Goal: Task Accomplishment & Management: Complete application form

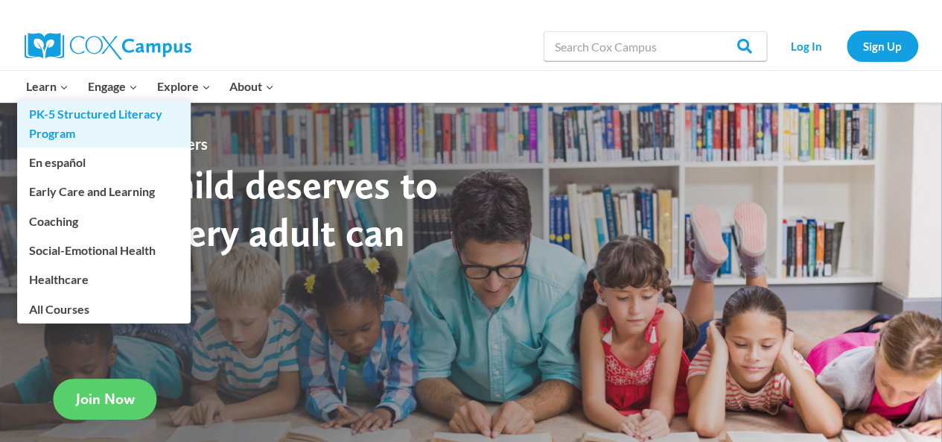
click at [44, 123] on link "PK-5 Structured Literacy Program" at bounding box center [104, 124] width 174 height 48
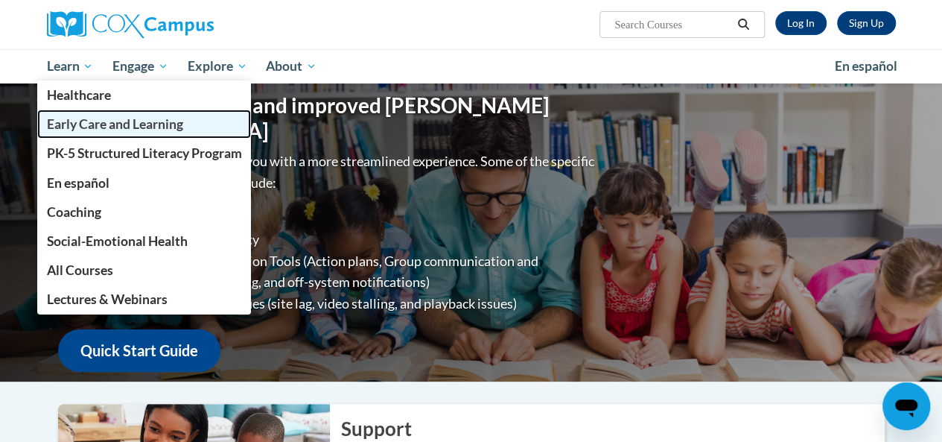
click at [83, 125] on span "Early Care and Learning" at bounding box center [114, 124] width 136 height 16
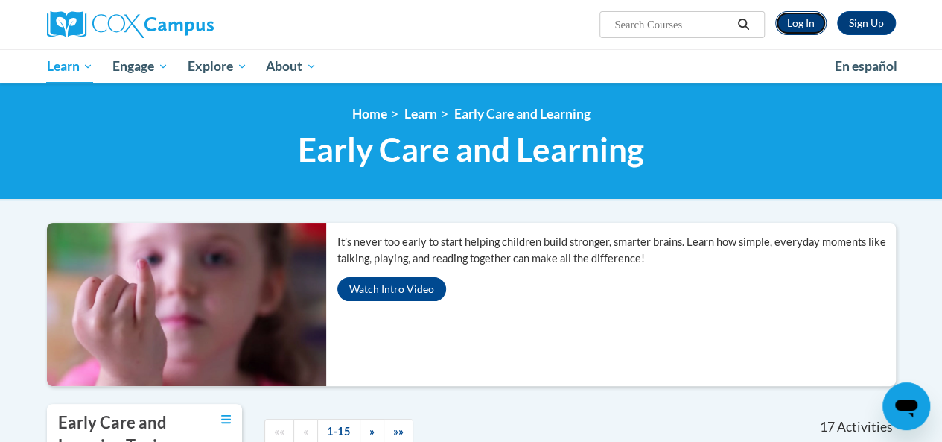
click at [802, 23] on link "Log In" at bounding box center [800, 23] width 51 height 24
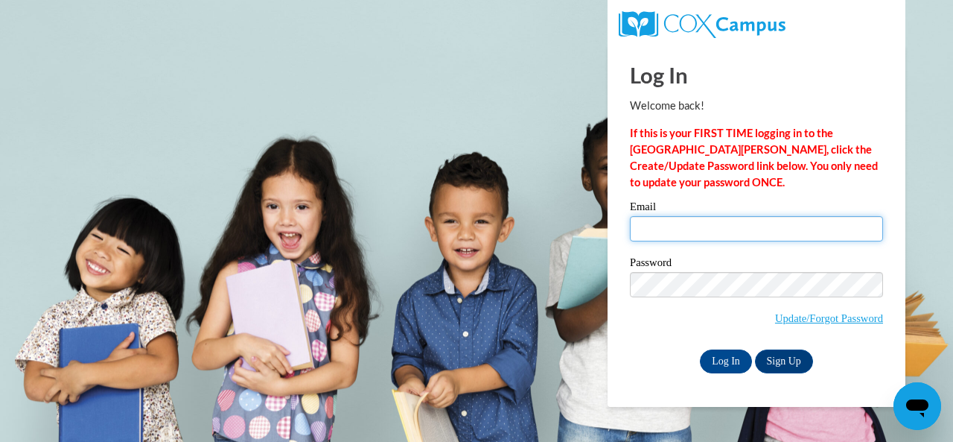
click at [771, 232] on input "Email" at bounding box center [756, 228] width 253 height 25
type input "togawalt@gmail.com"
click at [818, 231] on input "togawalt@gmail.com" at bounding box center [756, 228] width 253 height 25
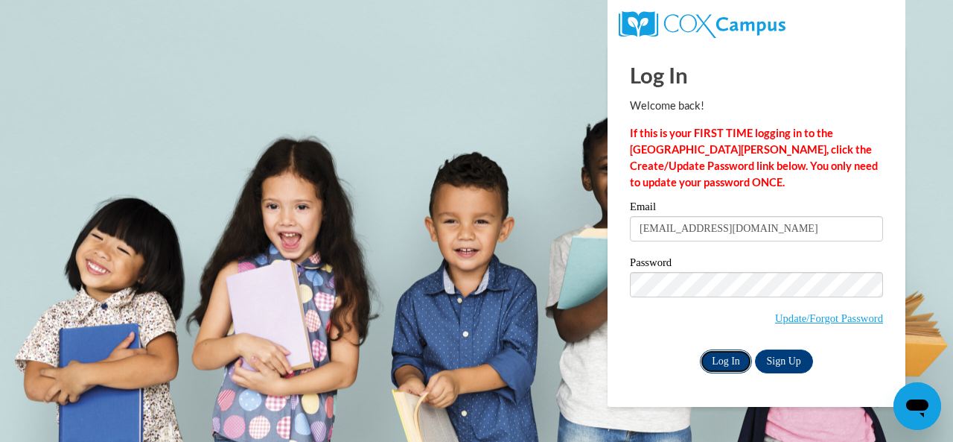
click at [727, 355] on input "Log In" at bounding box center [726, 361] width 52 height 24
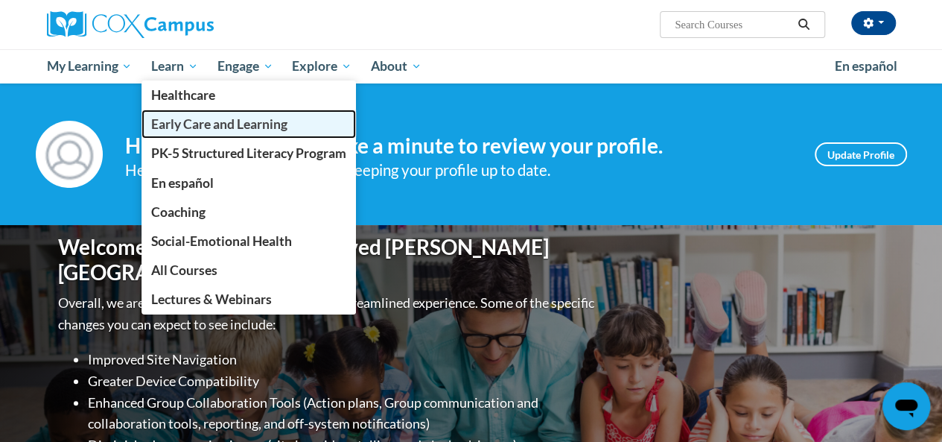
click at [236, 126] on span "Early Care and Learning" at bounding box center [219, 124] width 136 height 16
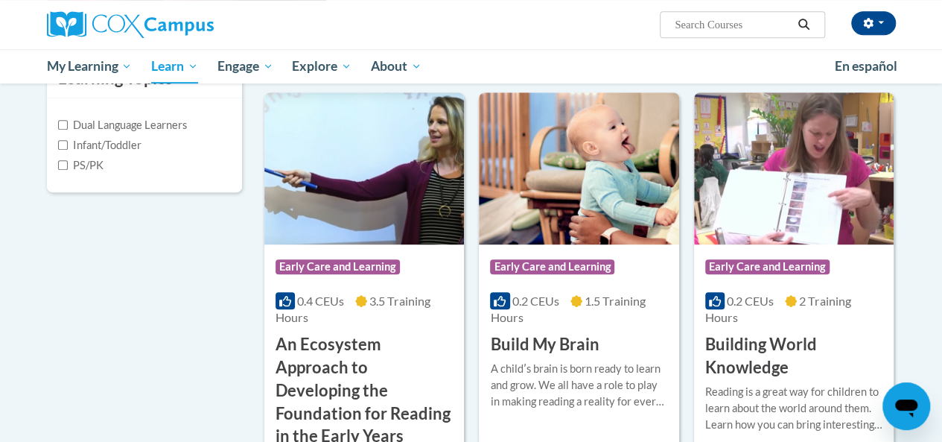
scroll to position [381, 0]
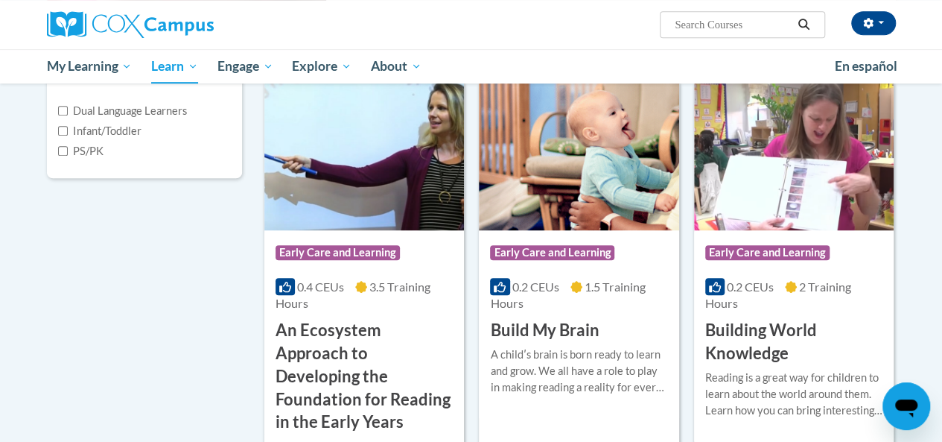
click at [599, 175] on img at bounding box center [579, 154] width 200 height 152
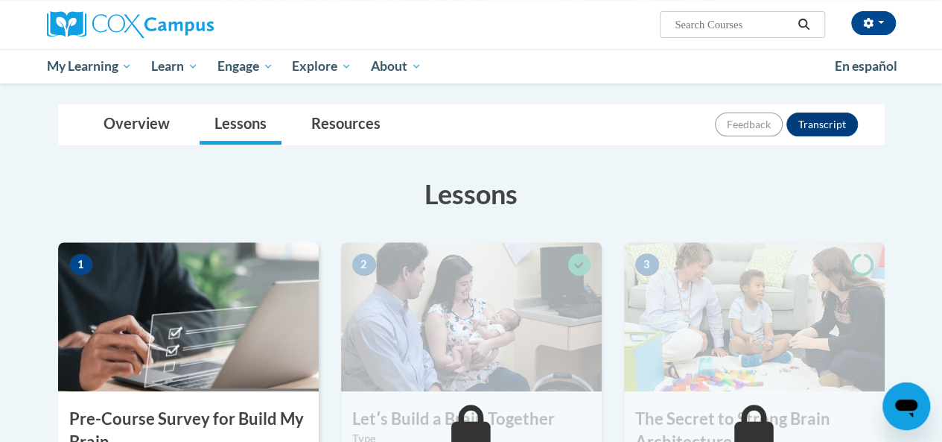
scroll to position [141, 0]
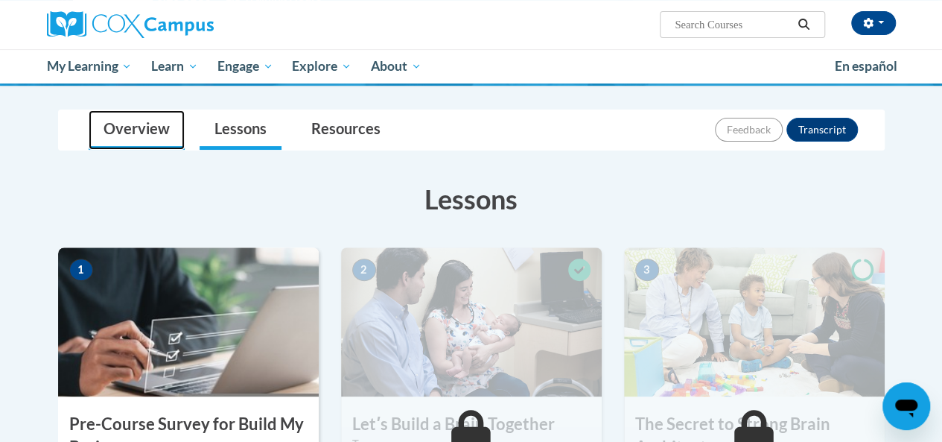
click at [153, 130] on link "Overview" at bounding box center [137, 129] width 96 height 39
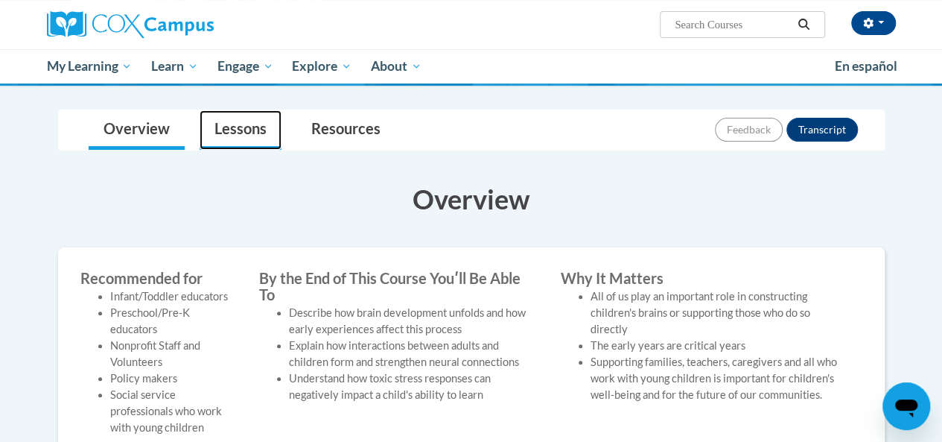
click at [246, 126] on link "Lessons" at bounding box center [241, 129] width 82 height 39
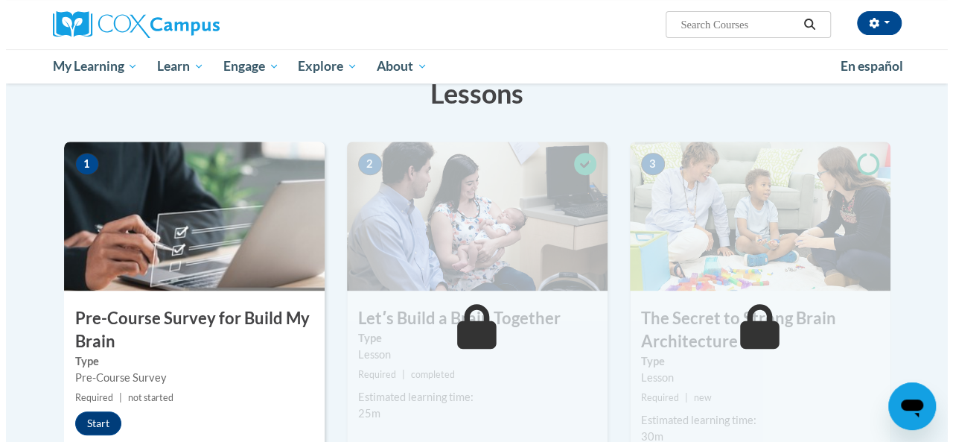
scroll to position [249, 0]
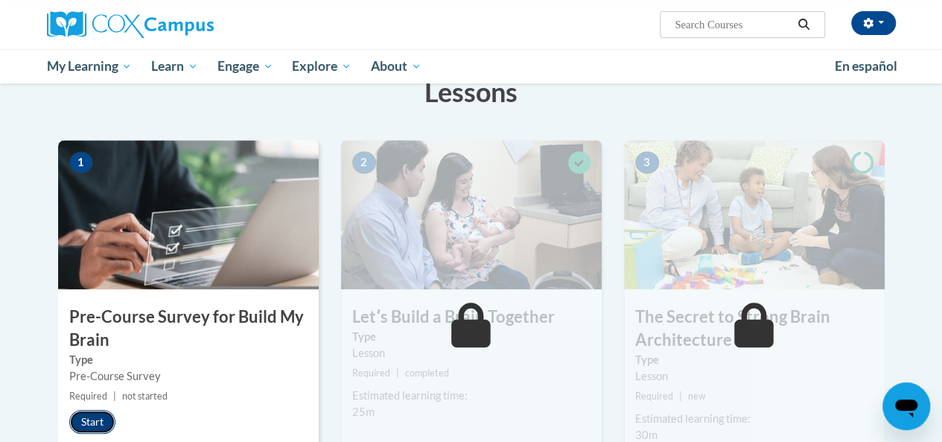
click at [95, 416] on button "Start" at bounding box center [92, 422] width 46 height 24
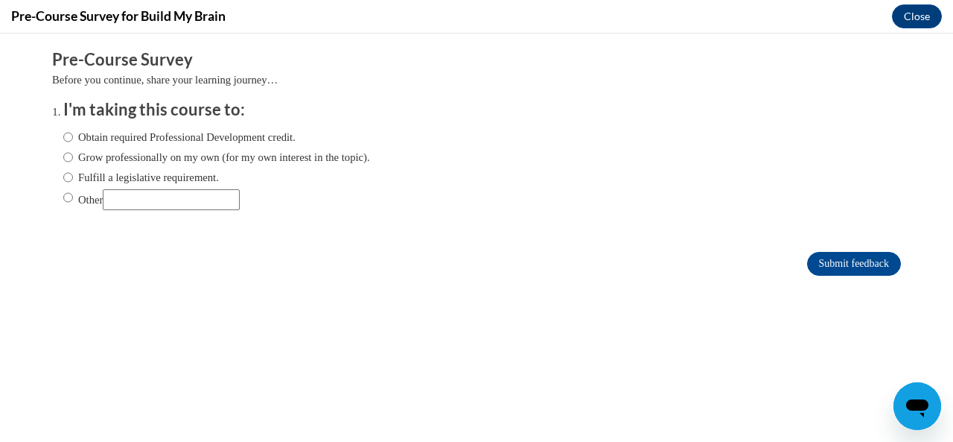
scroll to position [0, 0]
click at [76, 159] on label "Grow professionally on my own (for my own interest in the topic)." at bounding box center [216, 157] width 307 height 16
click at [73, 159] on input "Grow professionally on my own (for my own interest in the topic)." at bounding box center [68, 157] width 10 height 16
radio input "true"
click at [862, 256] on input "Submit feedback" at bounding box center [854, 264] width 94 height 24
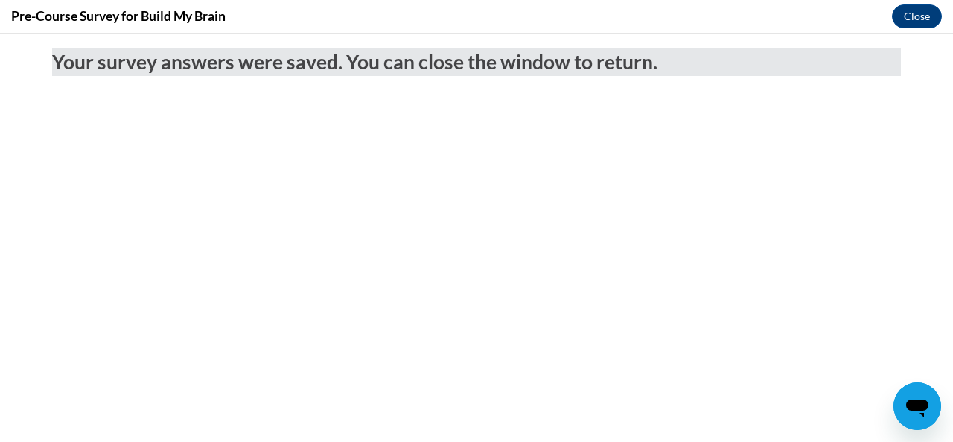
click at [924, 407] on icon "Open messaging window" at bounding box center [917, 408] width 22 height 18
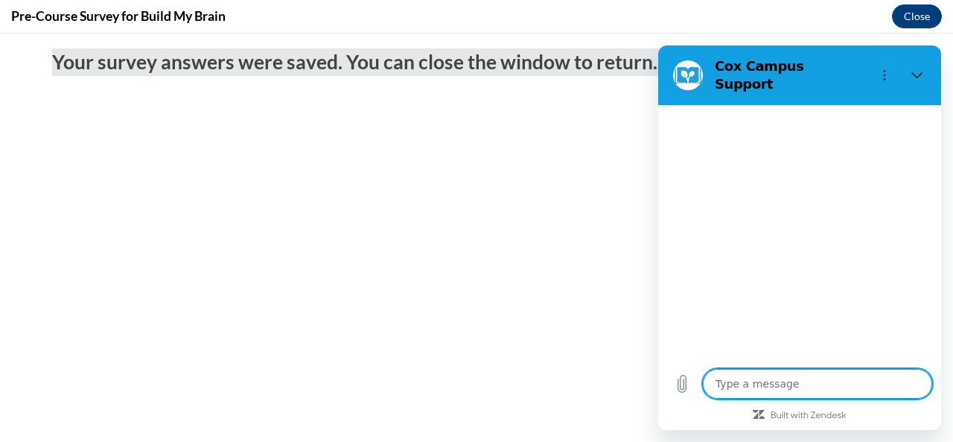
type textarea "x"
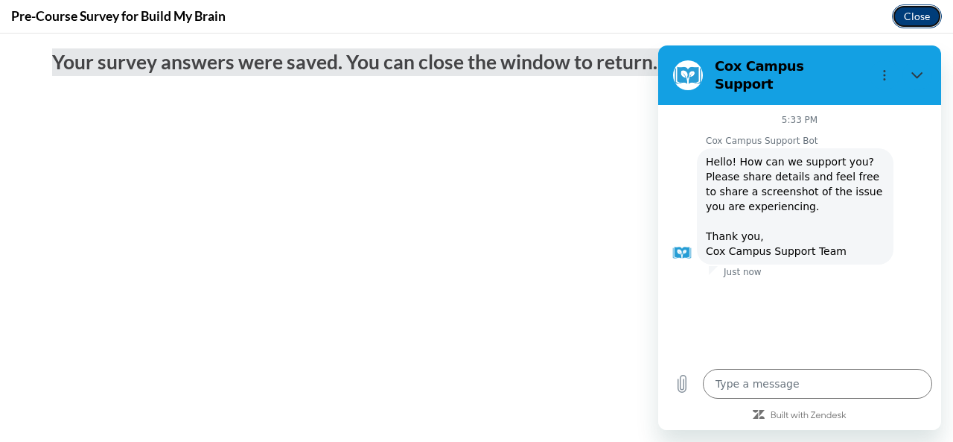
click at [923, 13] on button "Close" at bounding box center [917, 16] width 50 height 24
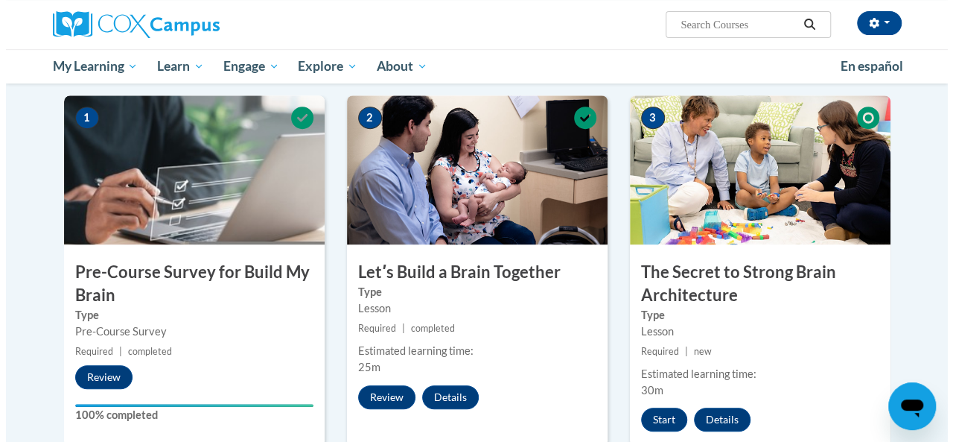
scroll to position [305, 0]
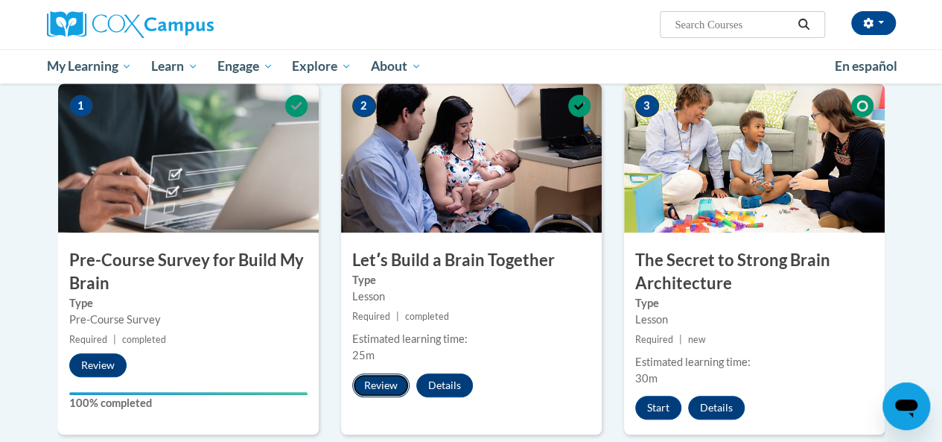
click at [369, 382] on button "Review" at bounding box center [380, 385] width 57 height 24
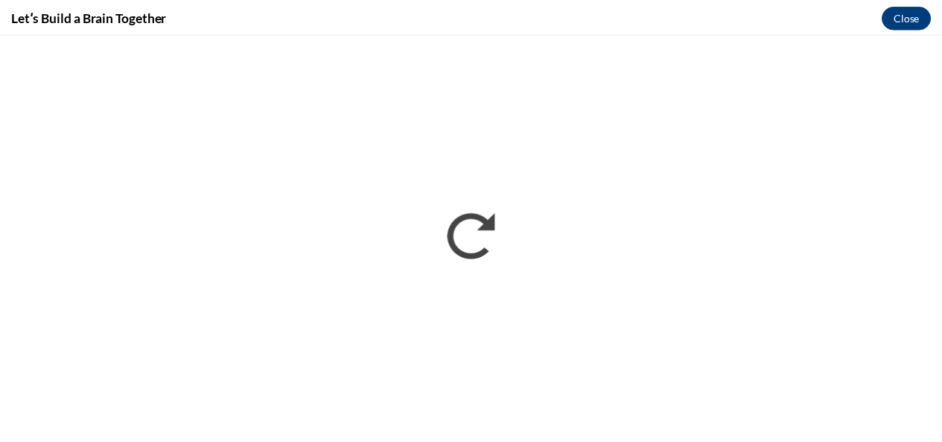
scroll to position [0, 0]
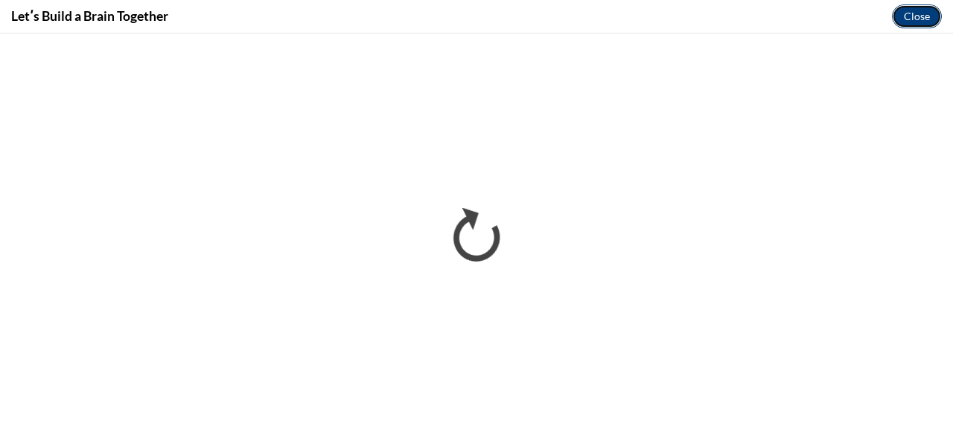
click at [931, 13] on button "Close" at bounding box center [917, 16] width 50 height 24
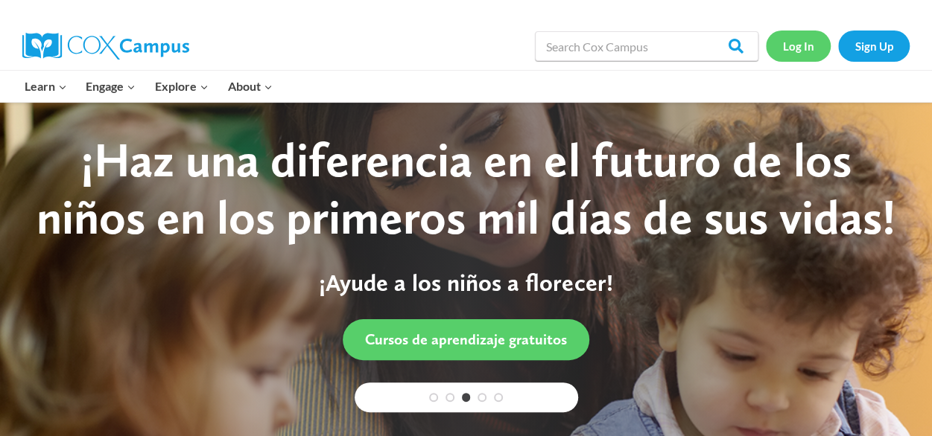
click at [806, 50] on link "Log In" at bounding box center [798, 46] width 65 height 31
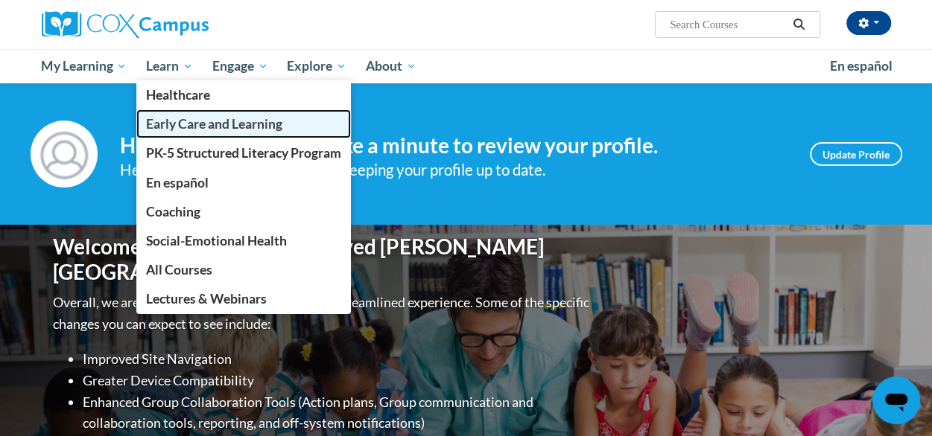
click at [188, 123] on span "Early Care and Learning" at bounding box center [214, 124] width 136 height 16
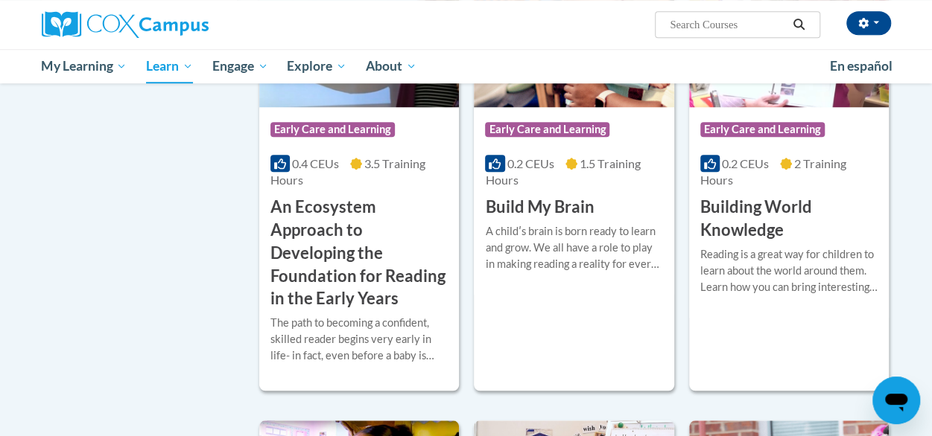
scroll to position [508, 0]
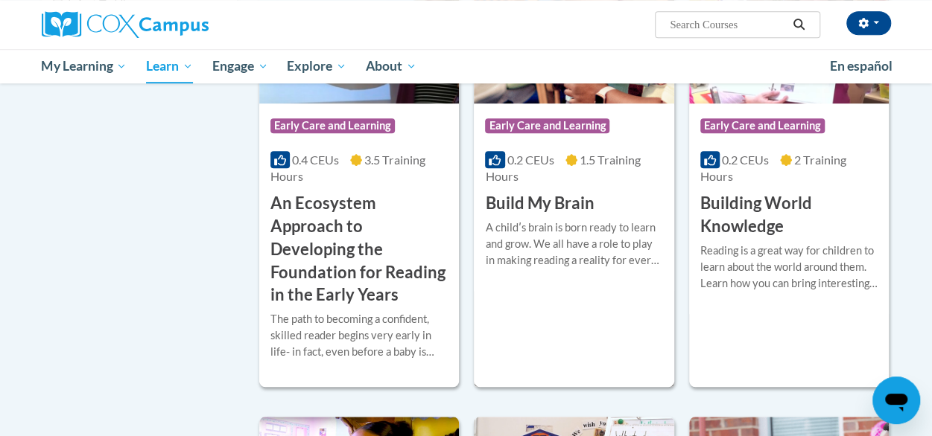
click at [620, 212] on div "Course Category: Early Care and Learning 0.2 CEUs 1.5 Training Hours COURSE Bui…" at bounding box center [574, 160] width 200 height 112
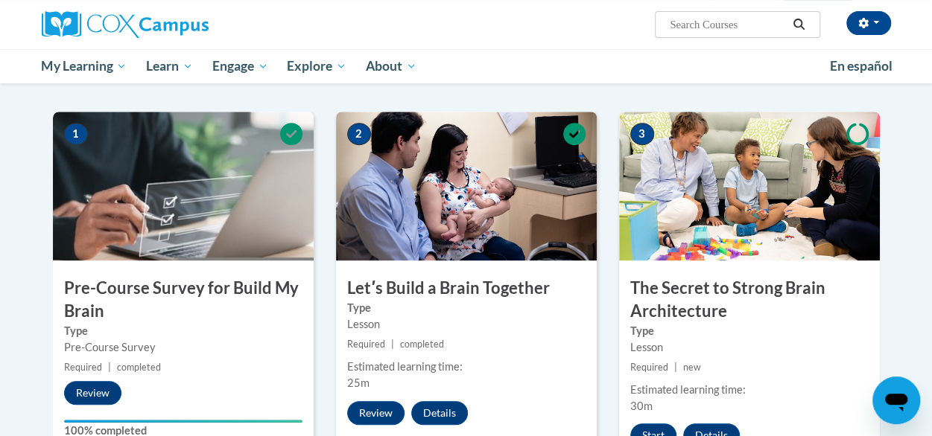
scroll to position [284, 0]
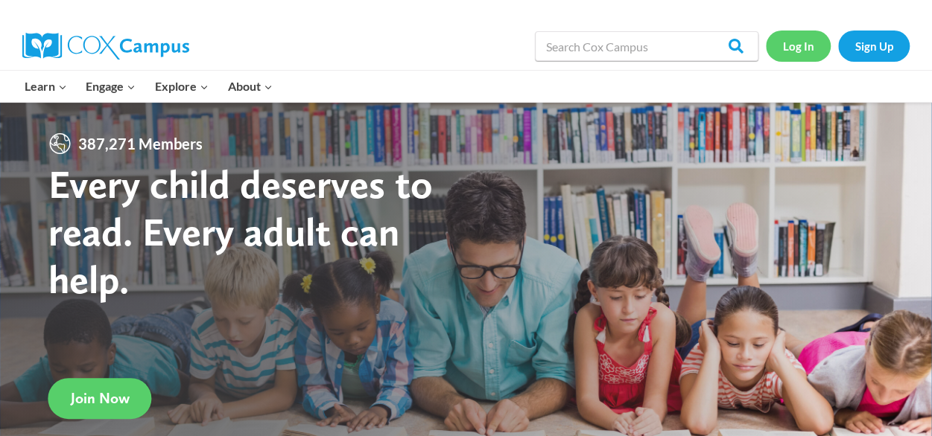
click at [797, 49] on link "Log In" at bounding box center [798, 46] width 65 height 31
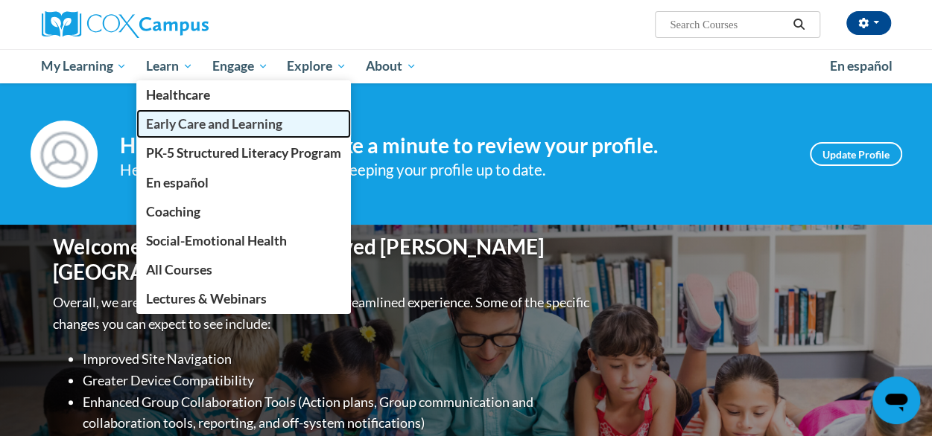
click at [211, 124] on span "Early Care and Learning" at bounding box center [214, 124] width 136 height 16
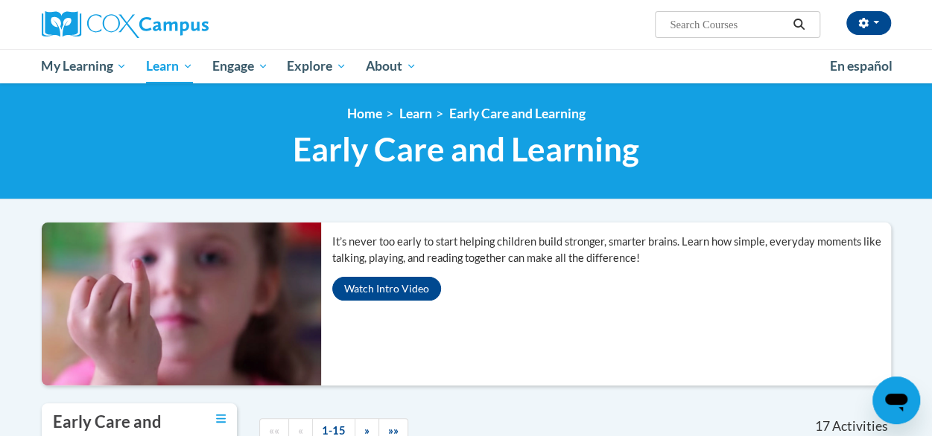
scroll to position [452, 0]
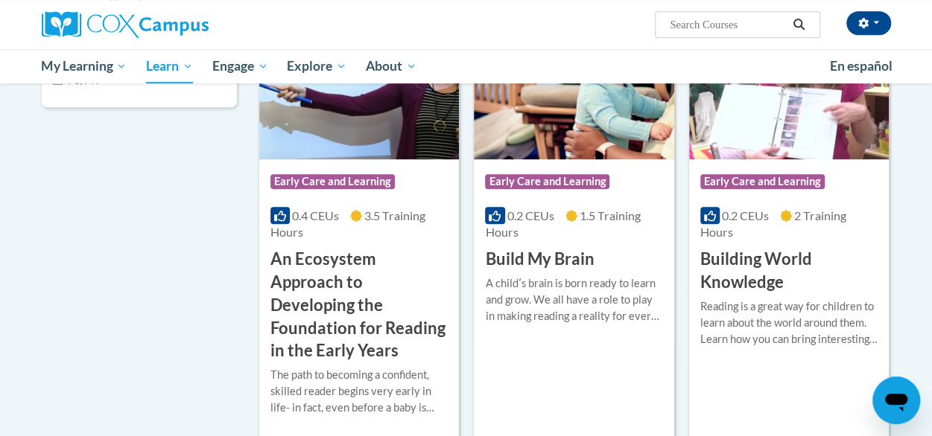
click at [629, 250] on div "Course Category: Early Care and Learning 0.2 CEUs 1.5 Training Hours COURSE Bui…" at bounding box center [574, 215] width 200 height 112
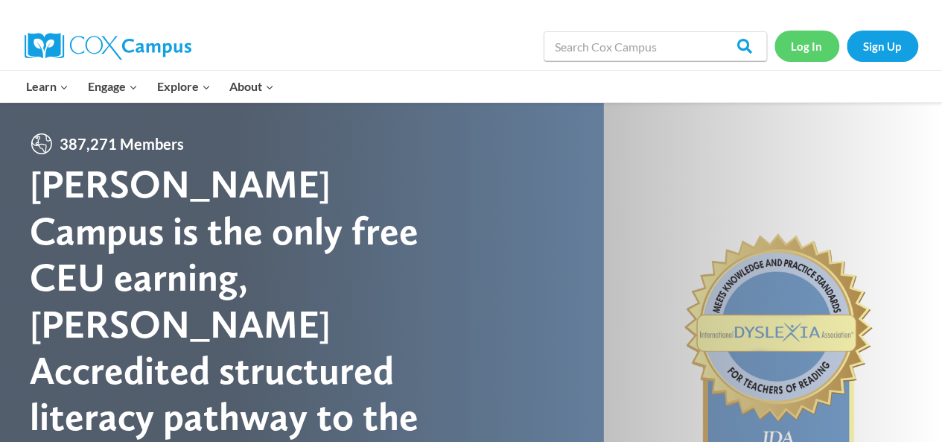
click at [807, 47] on link "Log In" at bounding box center [806, 46] width 65 height 31
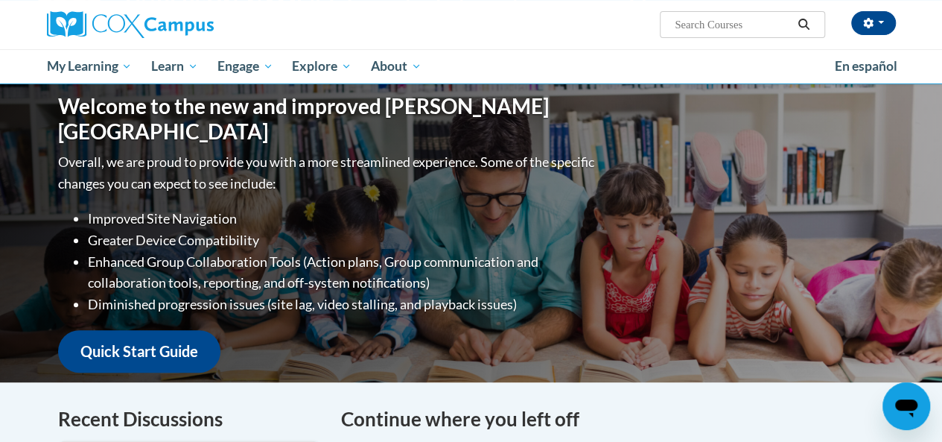
scroll to position [143, 0]
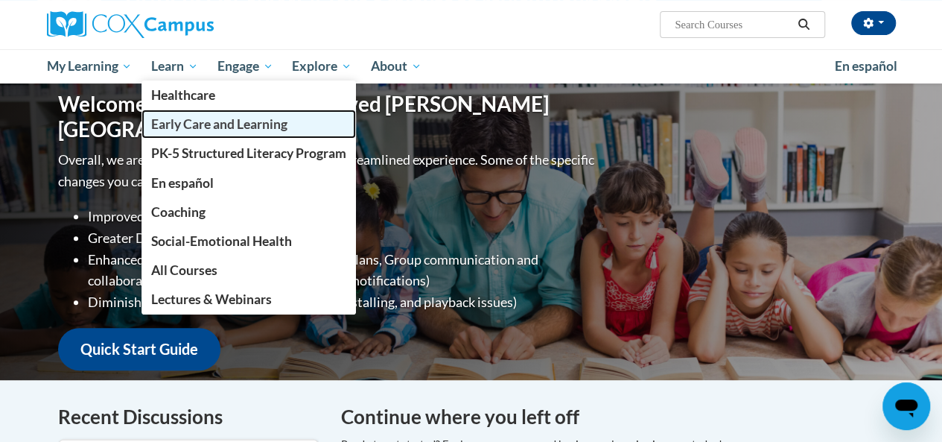
click at [207, 122] on span "Early Care and Learning" at bounding box center [219, 124] width 136 height 16
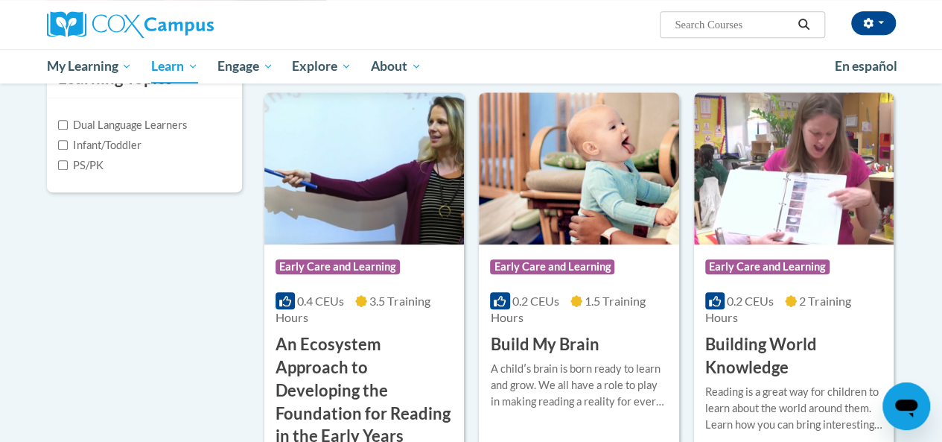
scroll to position [374, 0]
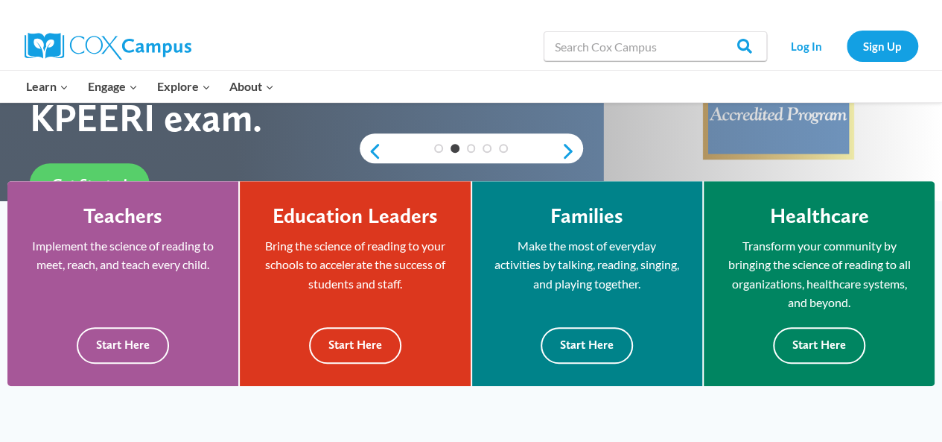
scroll to position [342, 0]
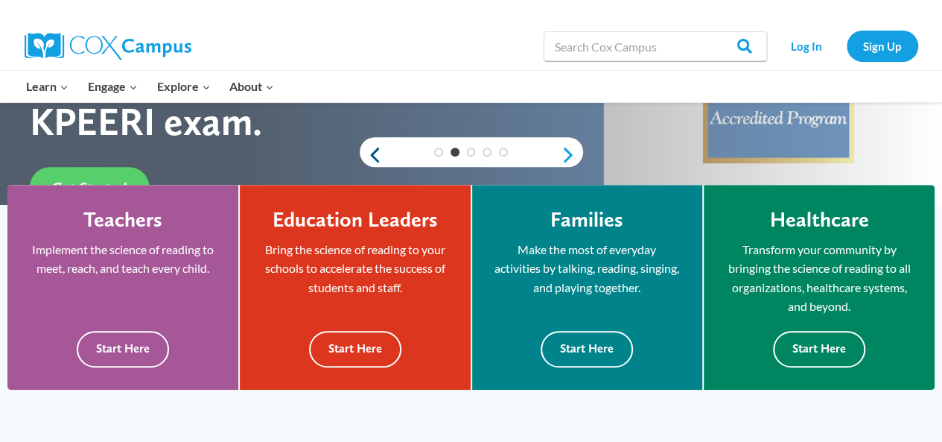
click at [371, 157] on link "Previous" at bounding box center [371, 155] width 22 height 18
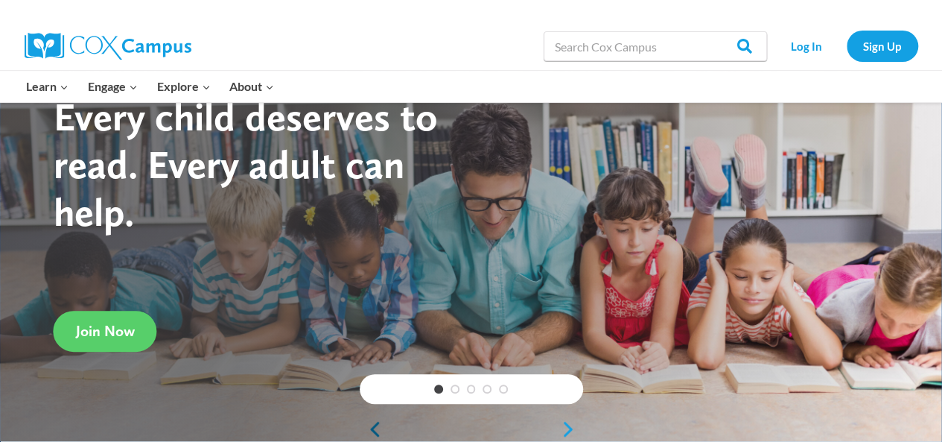
scroll to position [0, 0]
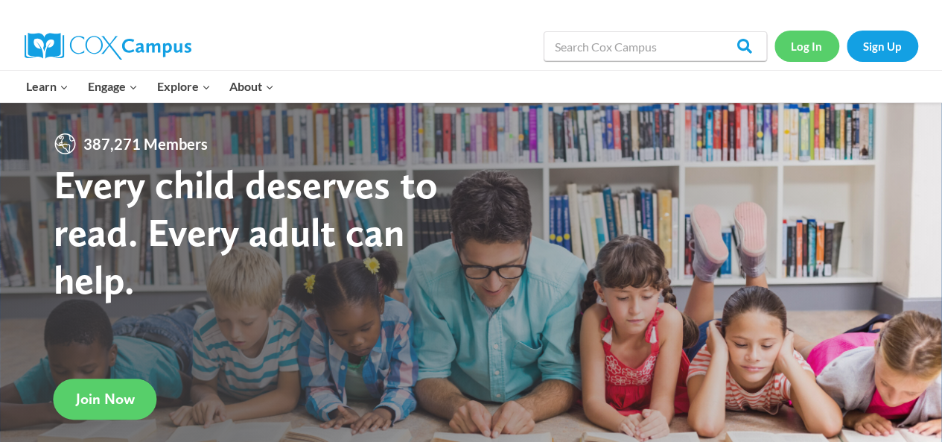
click at [813, 46] on link "Log In" at bounding box center [806, 46] width 65 height 31
